Goal: Transaction & Acquisition: Download file/media

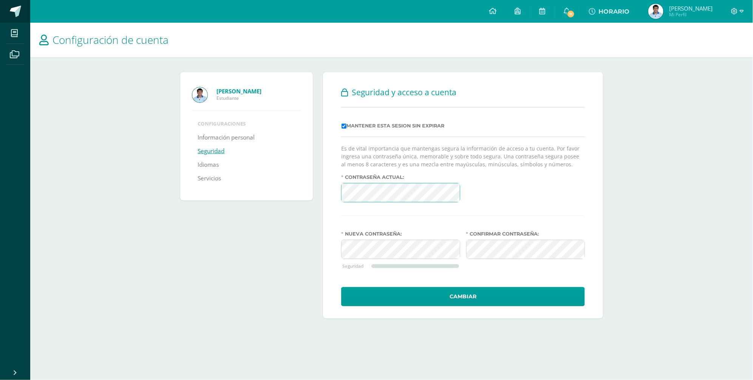
click at [11, 11] on span at bounding box center [15, 11] width 11 height 11
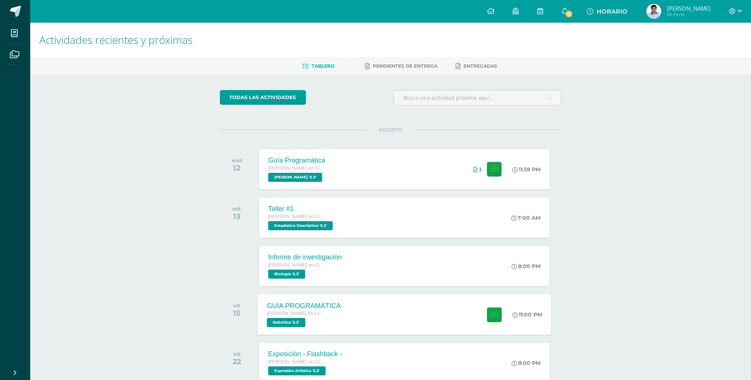
click at [377, 317] on div "GUÍA PROGRAMÁTICA [PERSON_NAME] en Ciencias y Letras Robótica '5.3' 11:00 PM GU…" at bounding box center [404, 314] width 293 height 40
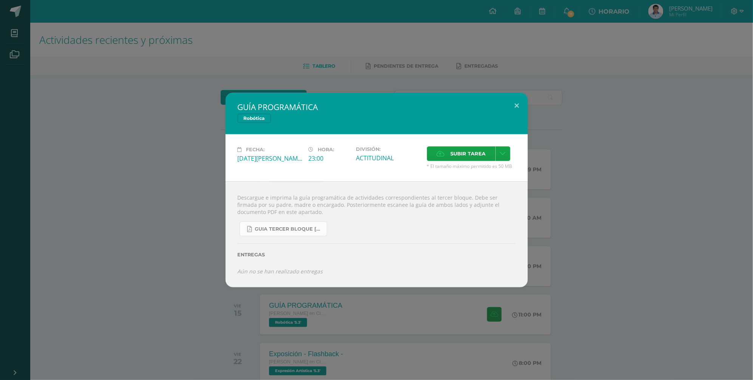
click at [283, 228] on link "GUIA TERCER BLOQUE [PERSON_NAME].pdf" at bounding box center [283, 228] width 88 height 15
click at [127, 113] on div "GUÍA PROGRAMÁTICA Robótica Fecha: [DATE][PERSON_NAME] Hora: 23:00 División: Sub…" at bounding box center [376, 190] width 747 height 194
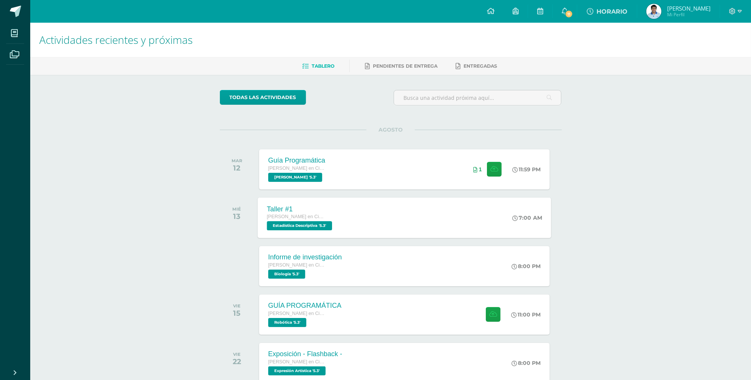
click at [310, 208] on div "Taller #1" at bounding box center [300, 209] width 67 height 8
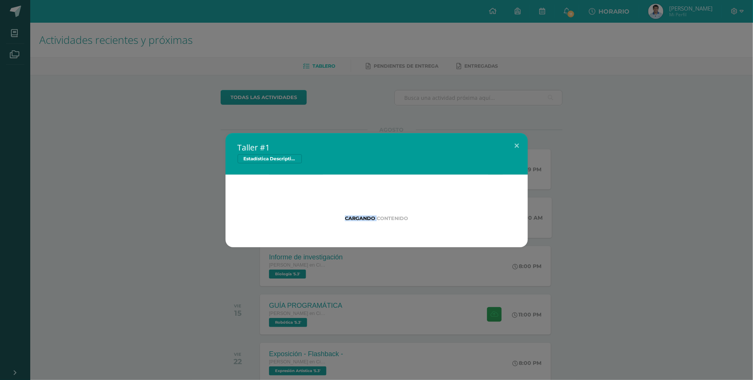
click at [310, 208] on div "Cargando contenido" at bounding box center [377, 210] width 254 height 22
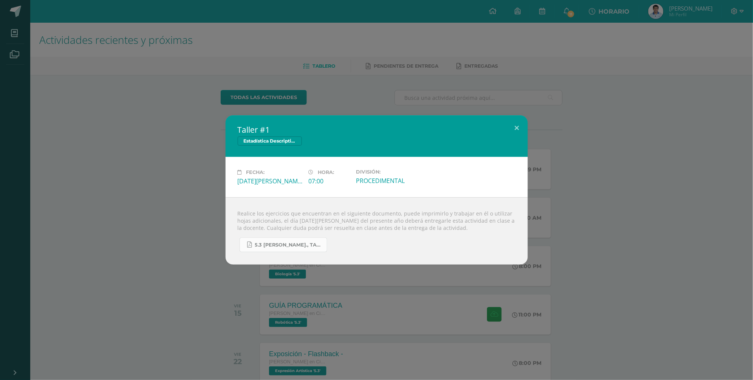
click at [286, 244] on span "5.3 [PERSON_NAME]., Taller #1 - Estadística.pdf" at bounding box center [289, 245] width 68 height 6
